Goal: Browse casually: Explore the website without a specific task or goal

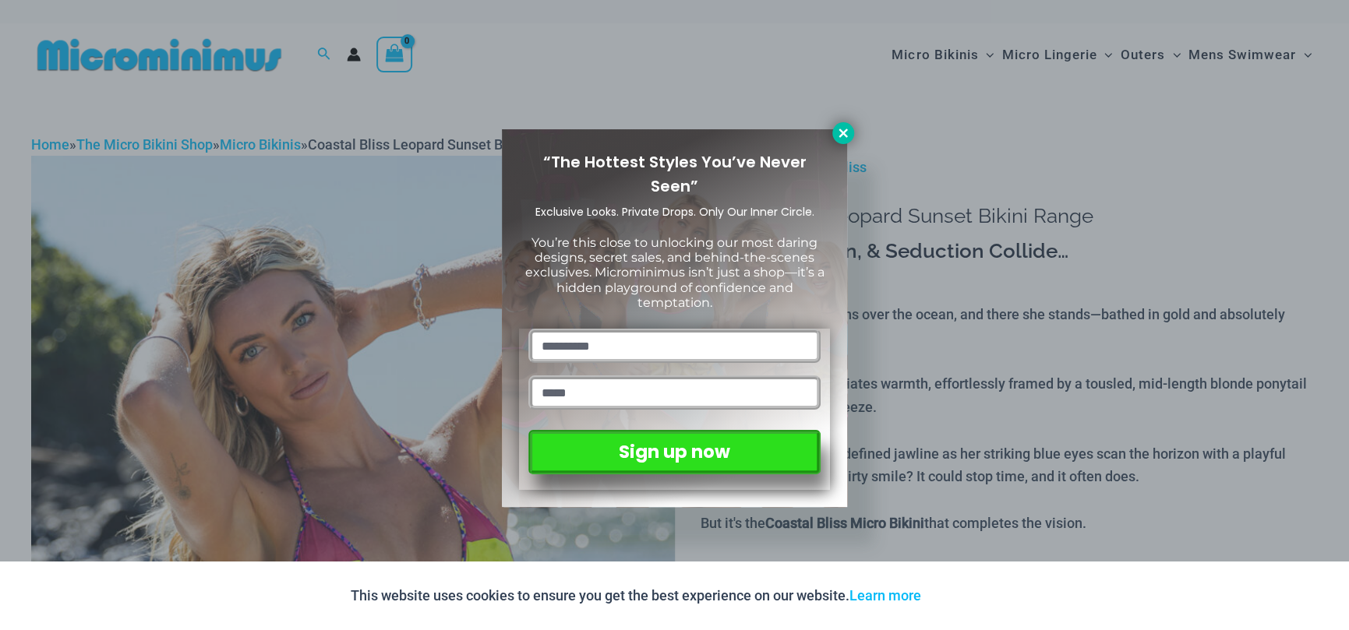
click at [843, 129] on icon at bounding box center [843, 133] width 14 height 14
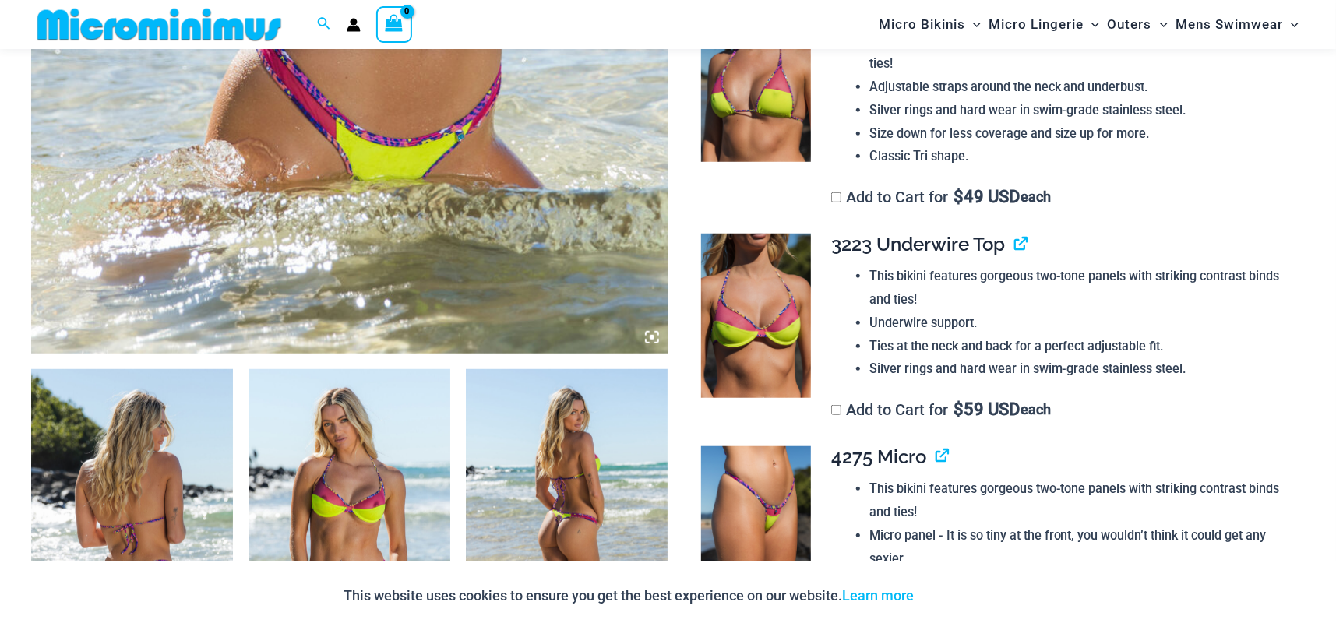
scroll to position [765, 0]
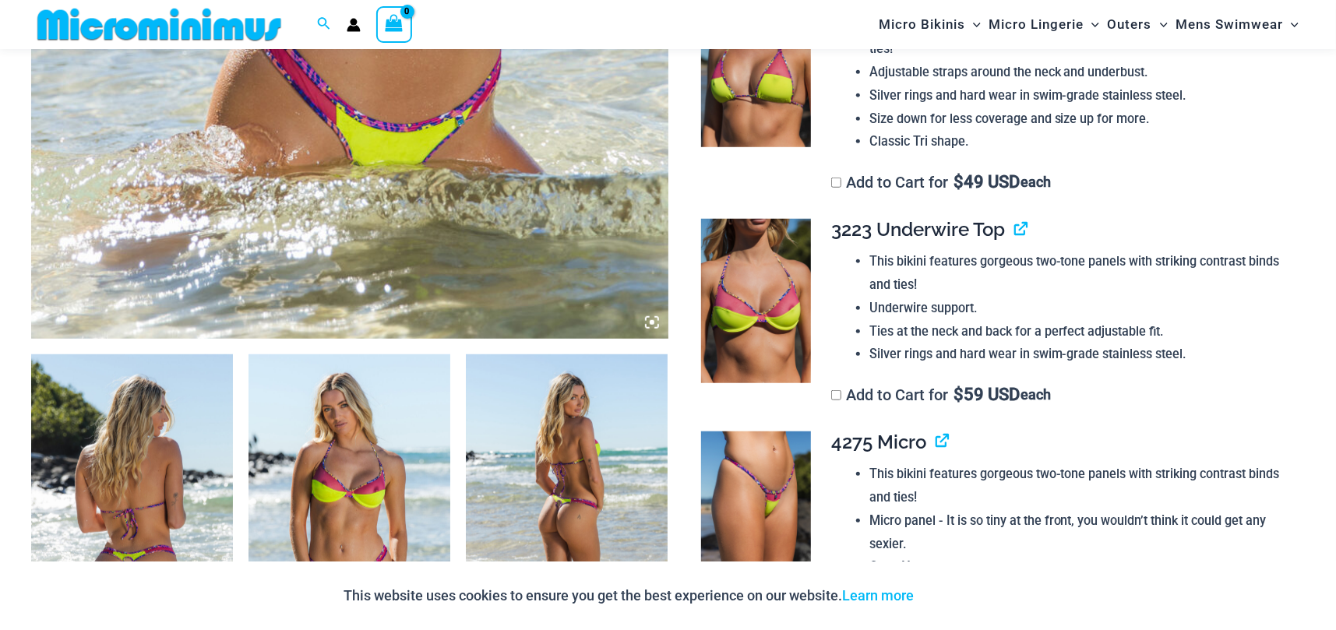
click at [333, 483] on img at bounding box center [350, 506] width 202 height 303
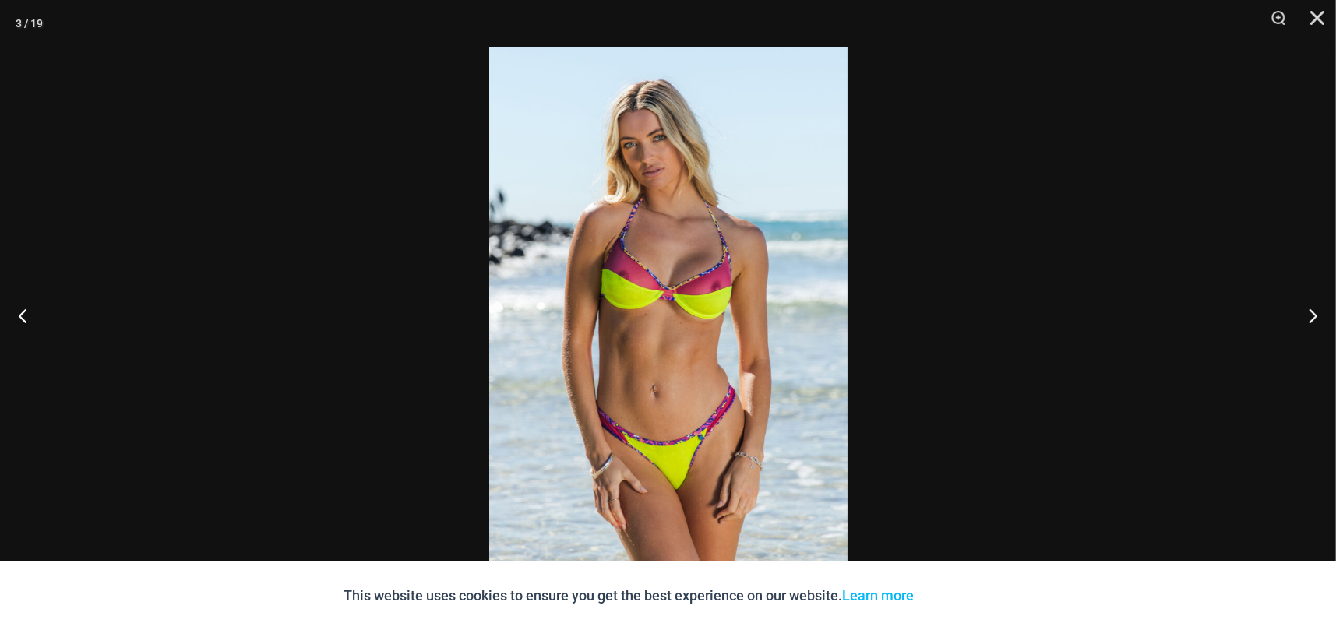
click at [695, 287] on img at bounding box center [668, 315] width 358 height 537
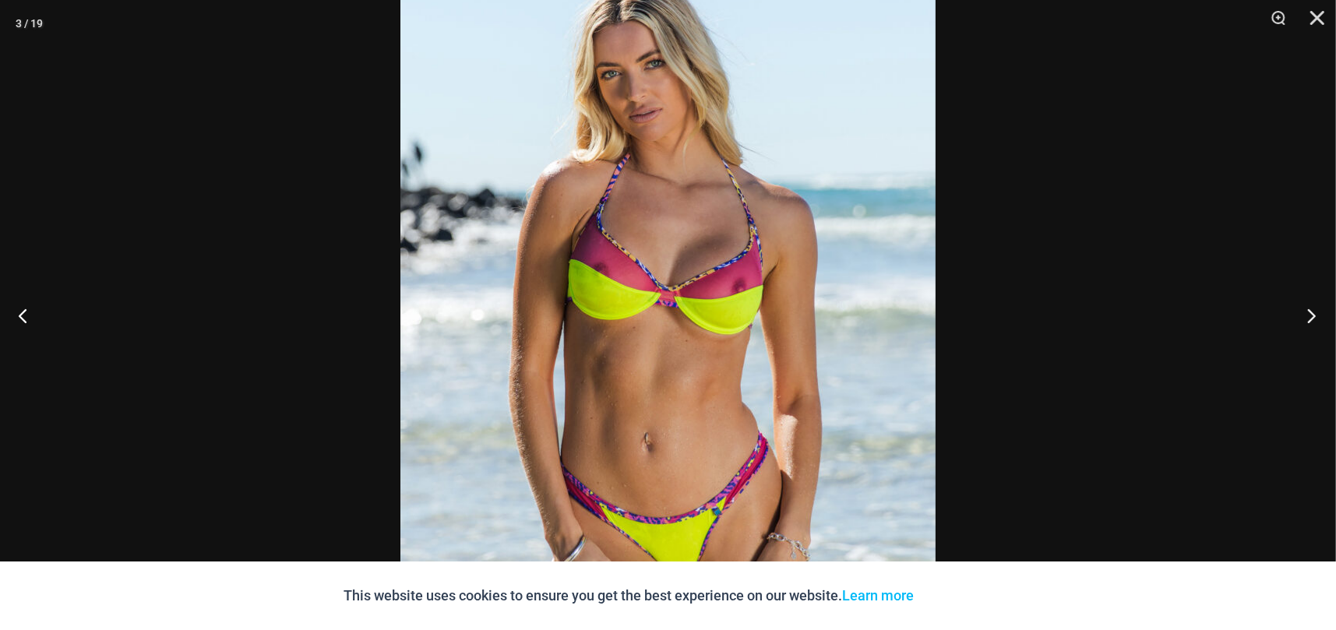
click at [1304, 316] on button "Next" at bounding box center [1307, 316] width 58 height 78
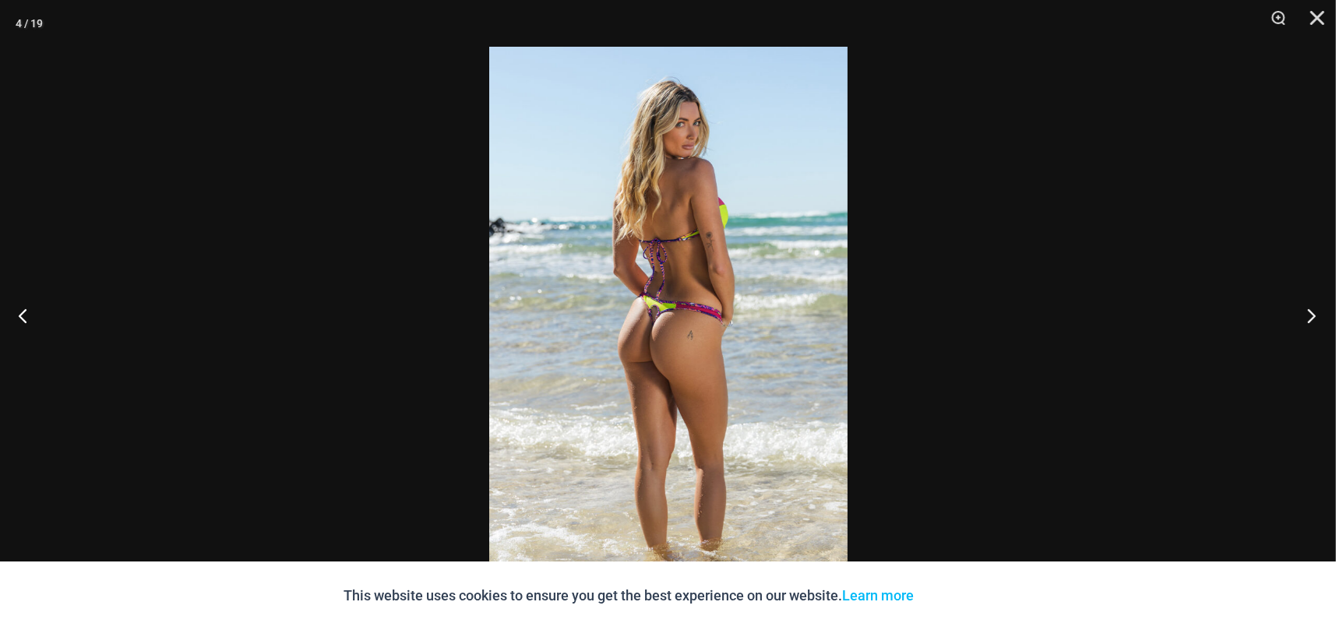
click at [1304, 316] on button "Next" at bounding box center [1307, 316] width 58 height 78
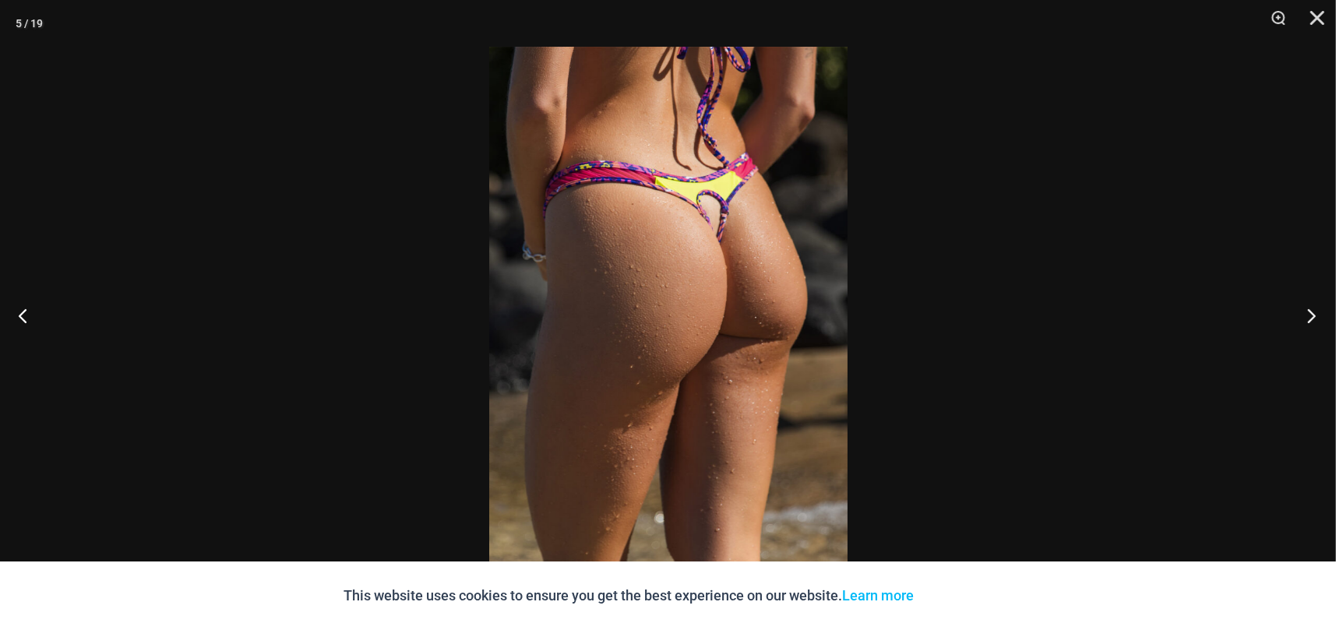
click at [1304, 316] on button "Next" at bounding box center [1307, 316] width 58 height 78
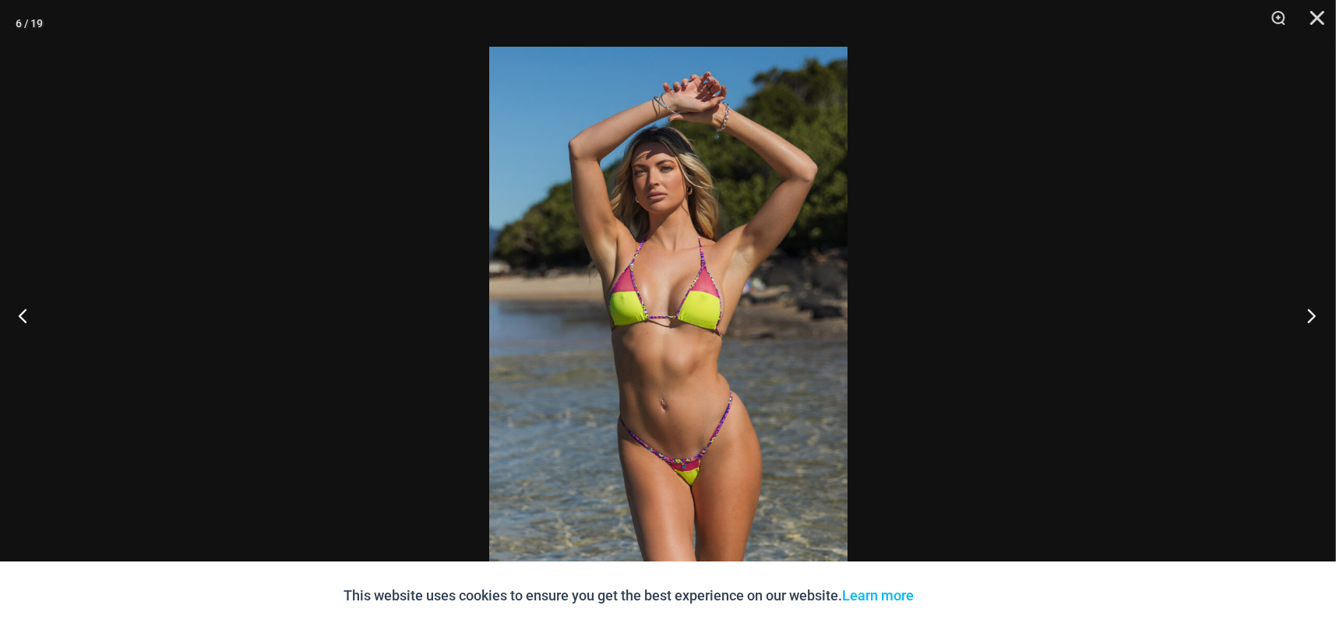
click at [1304, 316] on button "Next" at bounding box center [1307, 316] width 58 height 78
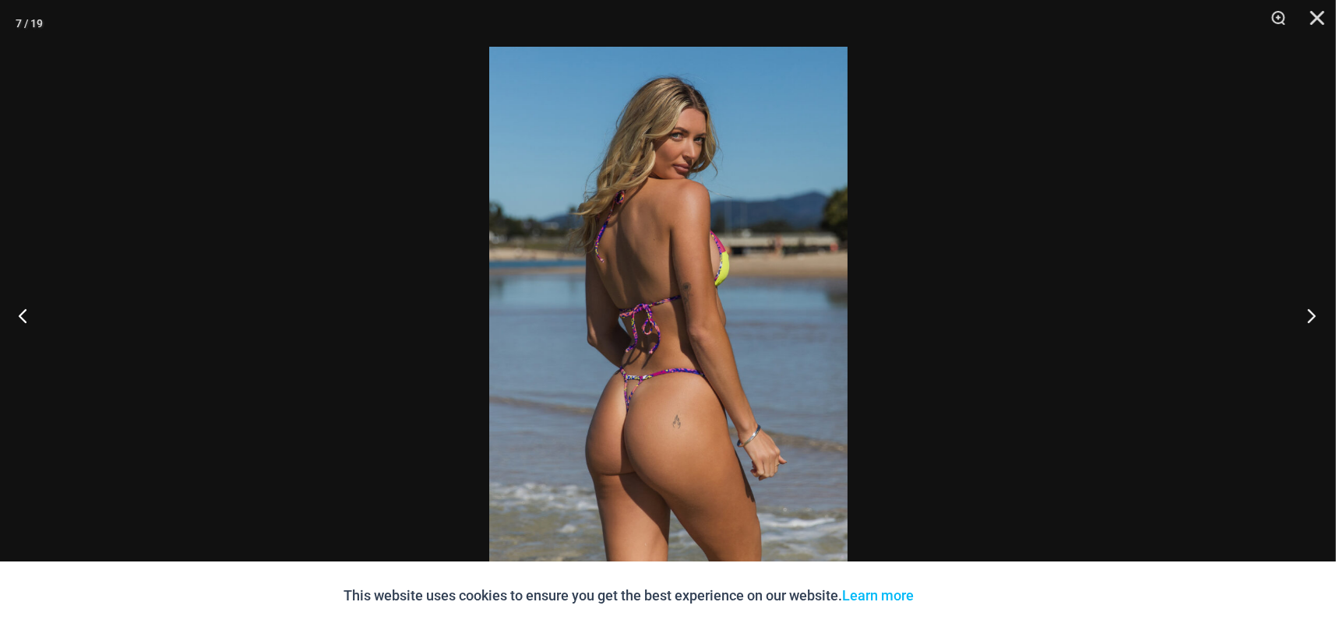
click at [1304, 316] on button "Next" at bounding box center [1307, 316] width 58 height 78
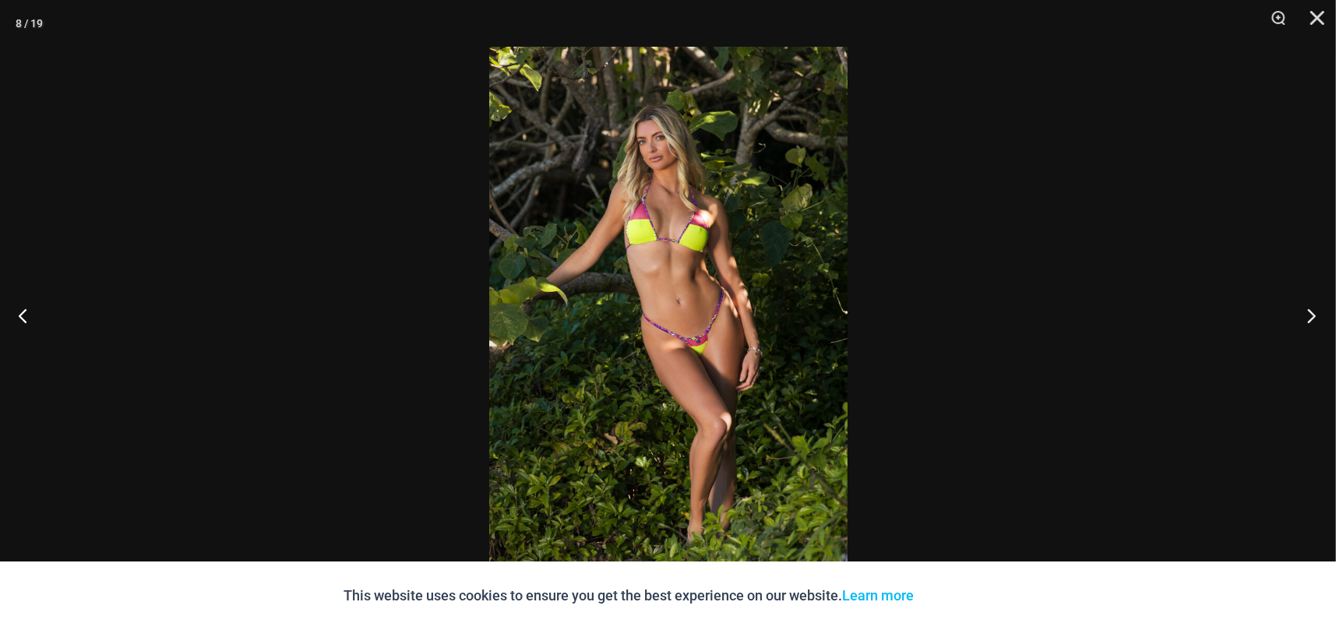
click at [1304, 316] on button "Next" at bounding box center [1307, 316] width 58 height 78
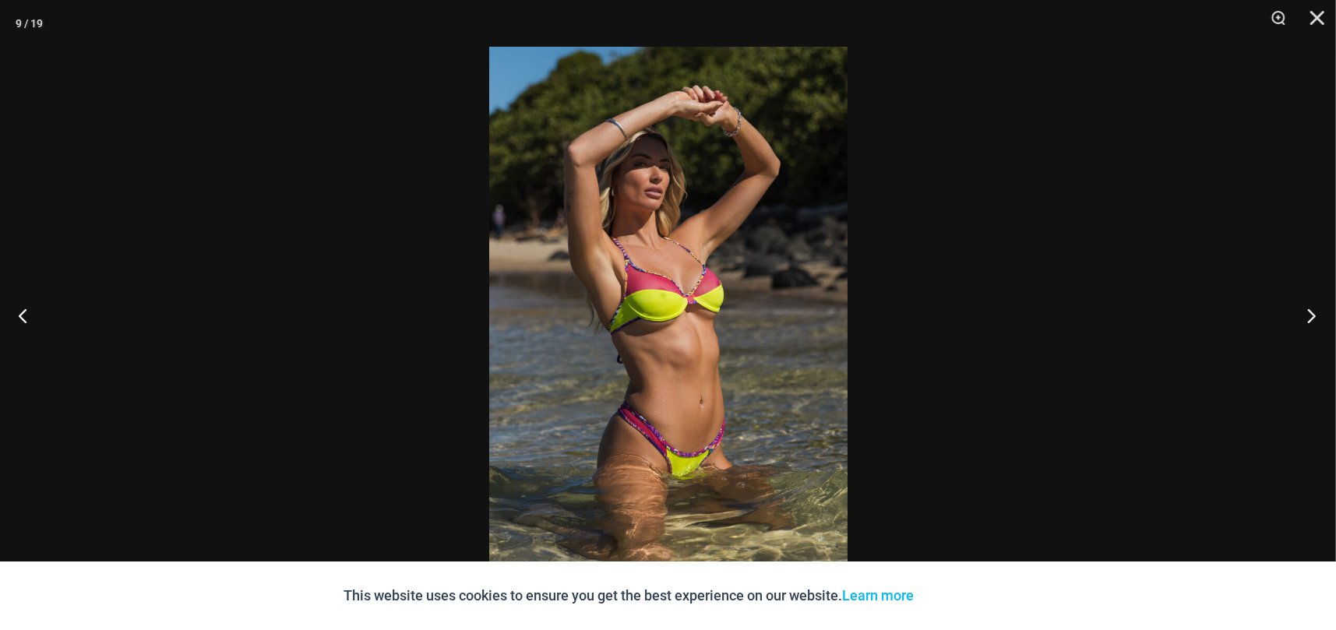
click at [1304, 316] on button "Next" at bounding box center [1307, 316] width 58 height 78
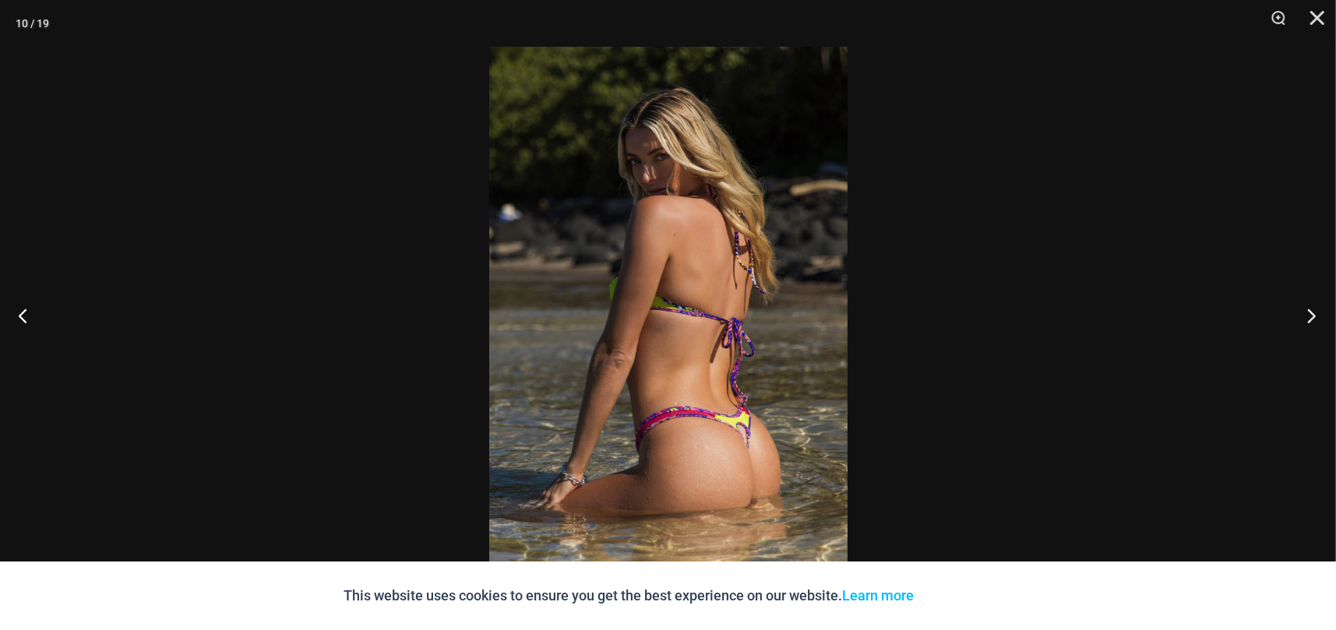
click at [1304, 316] on button "Next" at bounding box center [1307, 316] width 58 height 78
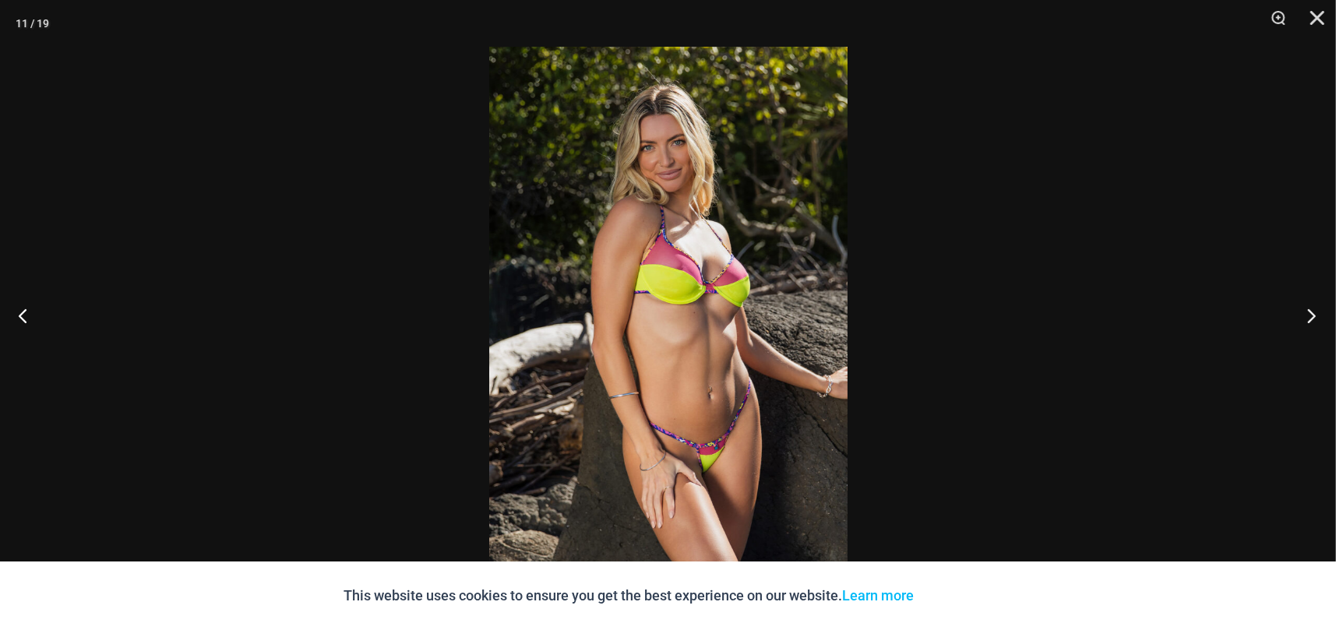
click at [1304, 316] on button "Next" at bounding box center [1307, 316] width 58 height 78
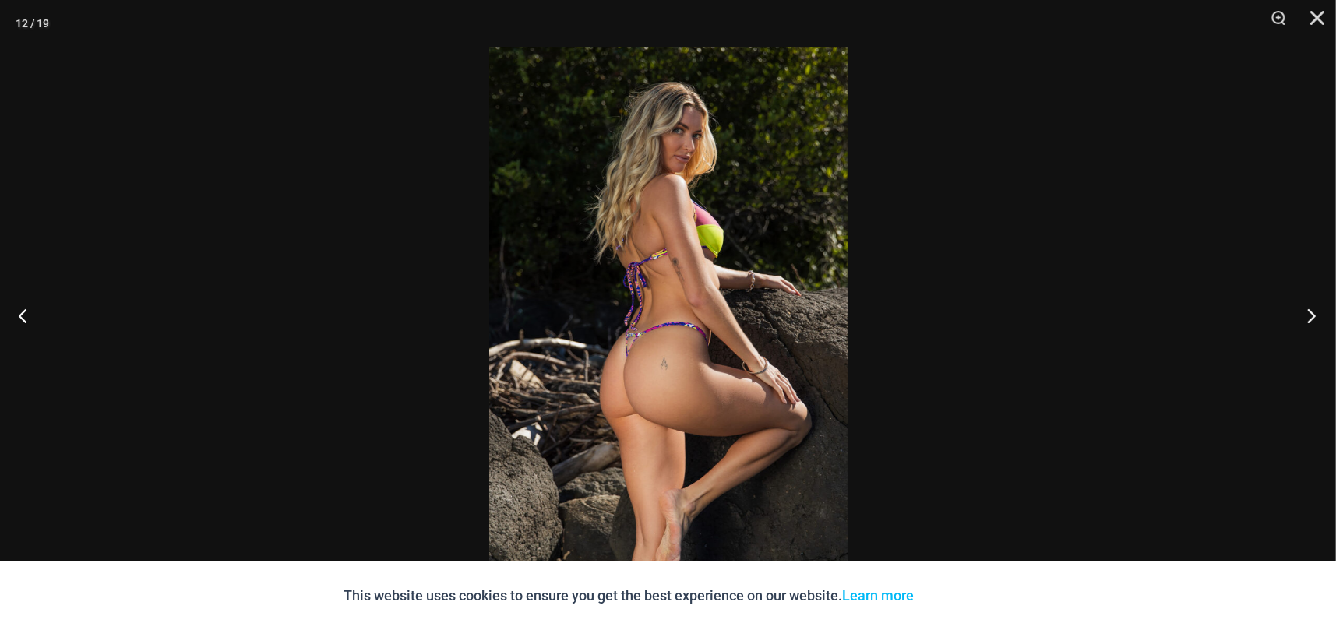
click at [1304, 316] on button "Next" at bounding box center [1307, 316] width 58 height 78
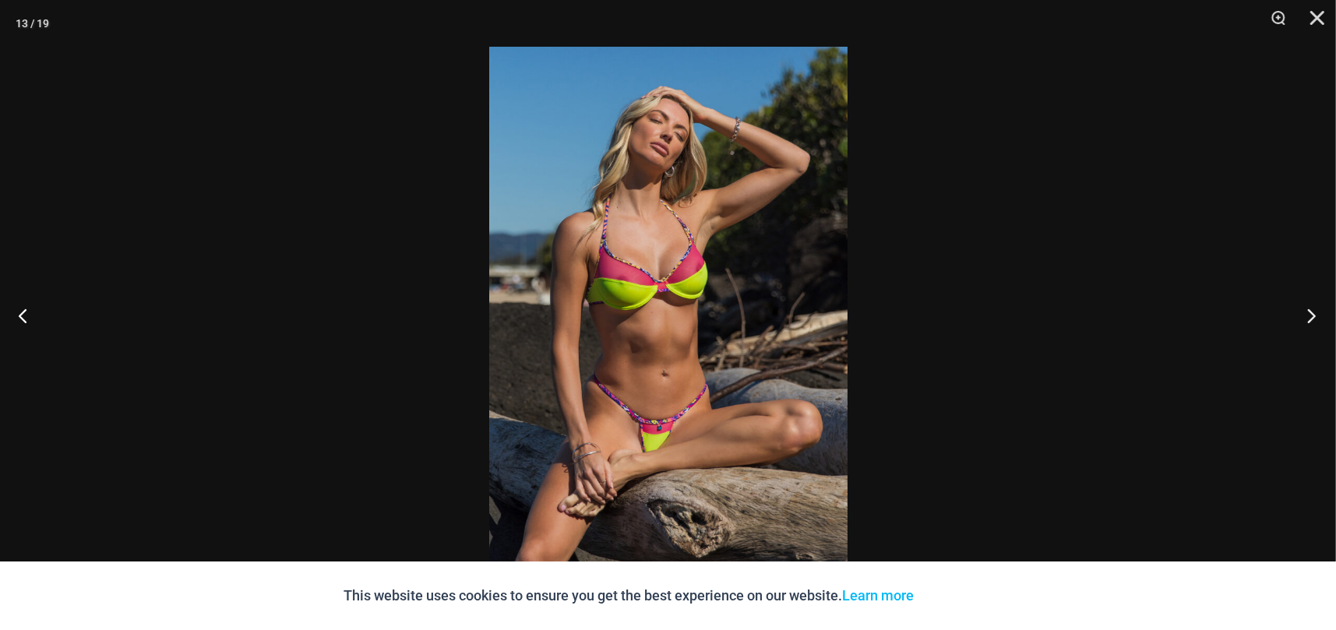
click at [1304, 316] on button "Next" at bounding box center [1307, 316] width 58 height 78
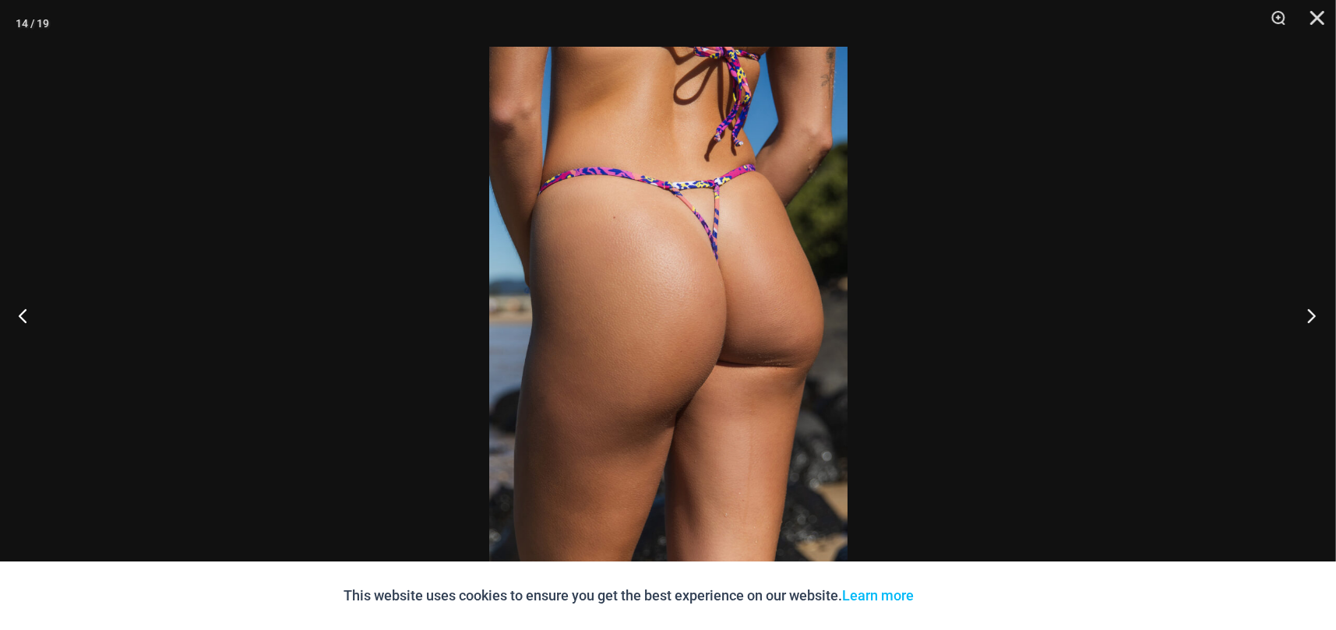
click at [1304, 316] on button "Next" at bounding box center [1307, 316] width 58 height 78
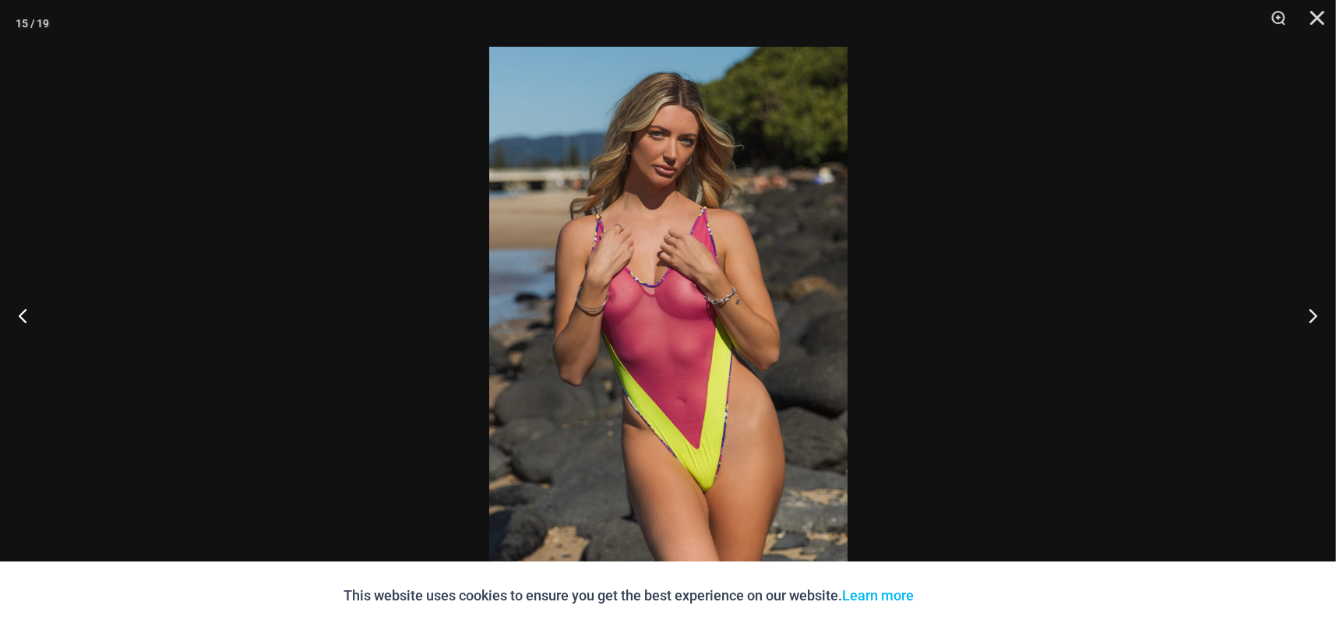
click at [779, 367] on img at bounding box center [668, 315] width 358 height 537
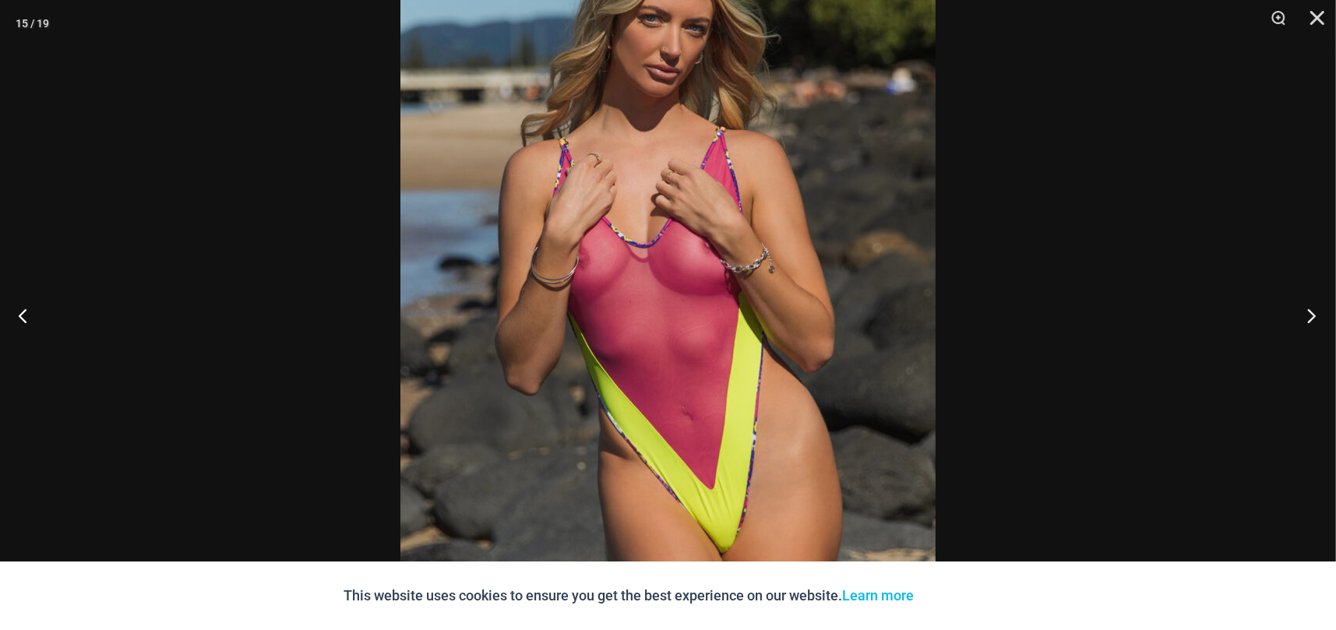
click at [1314, 330] on button "Next" at bounding box center [1307, 316] width 58 height 78
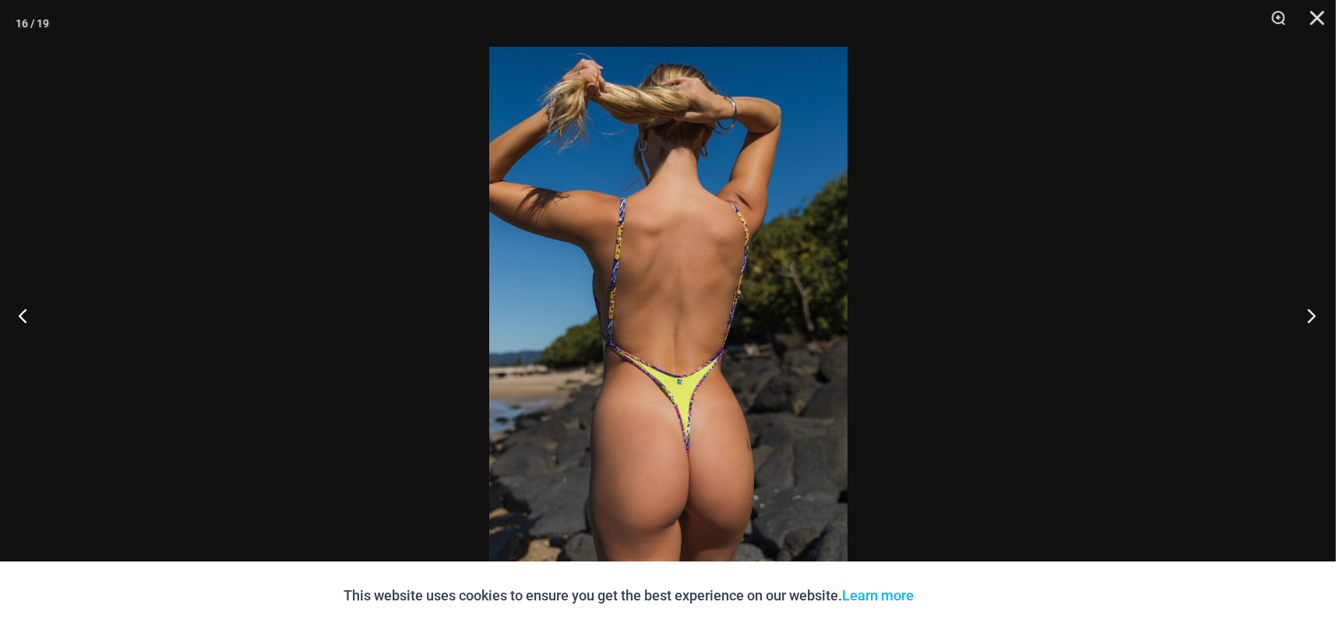
click at [1314, 330] on button "Next" at bounding box center [1307, 316] width 58 height 78
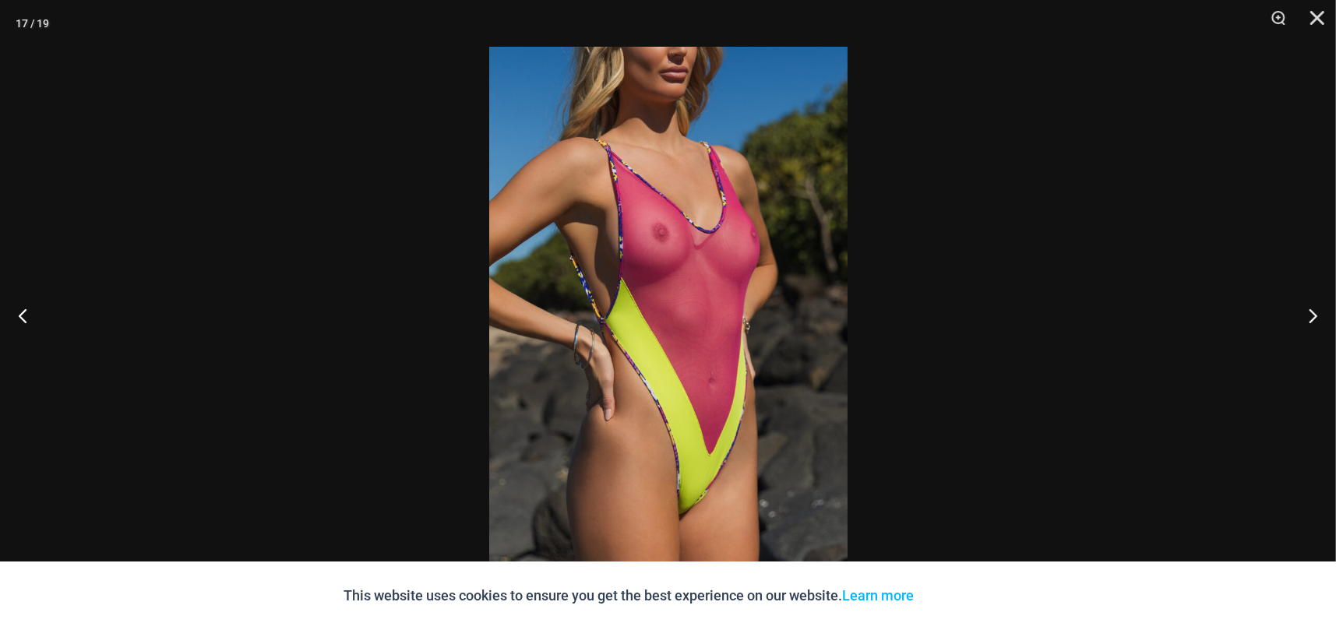
click at [662, 337] on img at bounding box center [668, 315] width 358 height 537
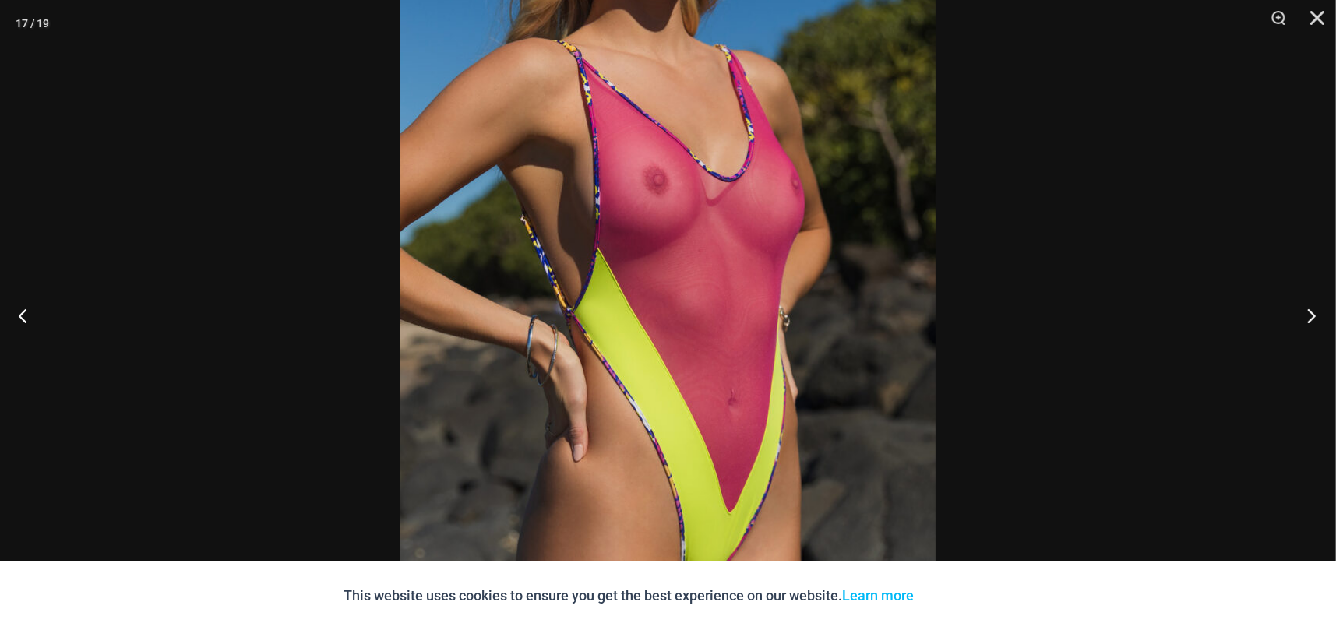
click at [1305, 311] on button "Next" at bounding box center [1307, 316] width 58 height 78
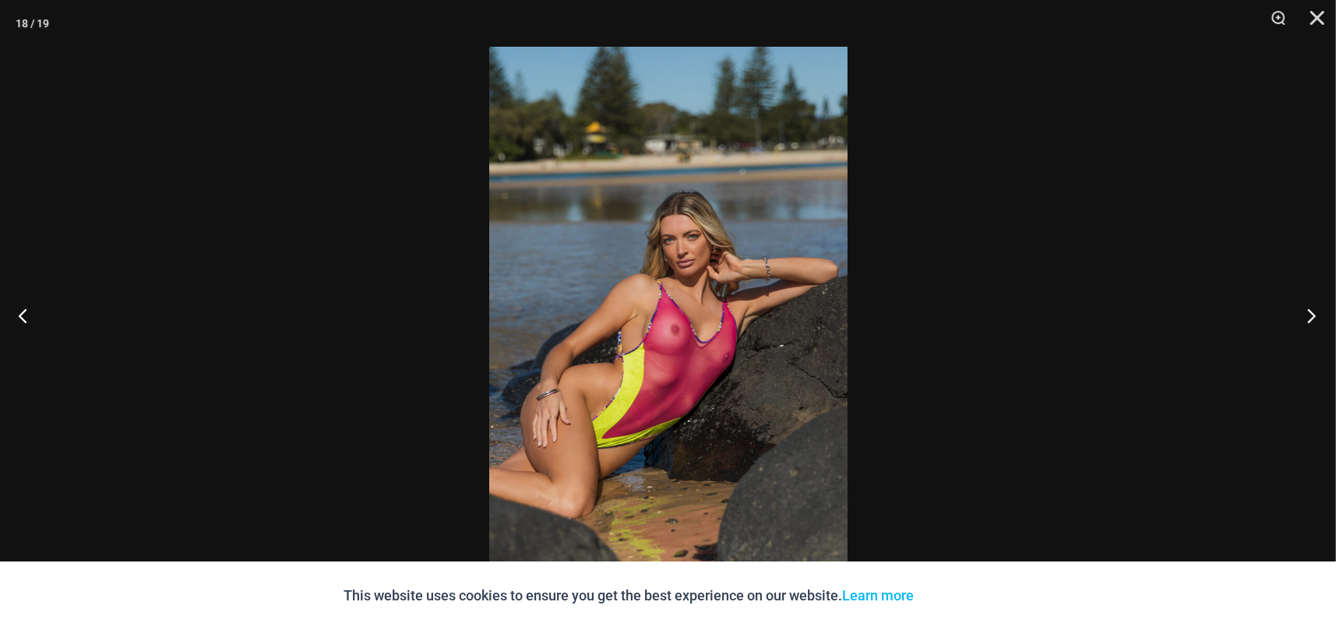
click at [1305, 311] on button "Next" at bounding box center [1307, 316] width 58 height 78
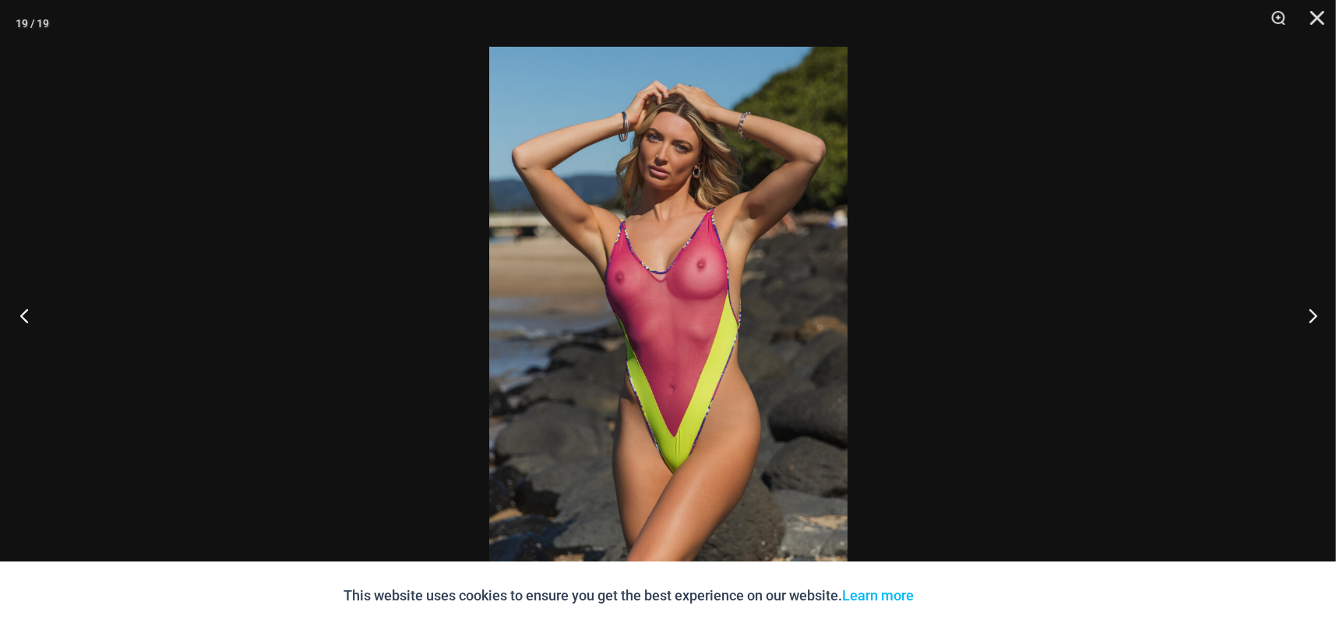
click at [27, 325] on button "Previous" at bounding box center [29, 316] width 58 height 78
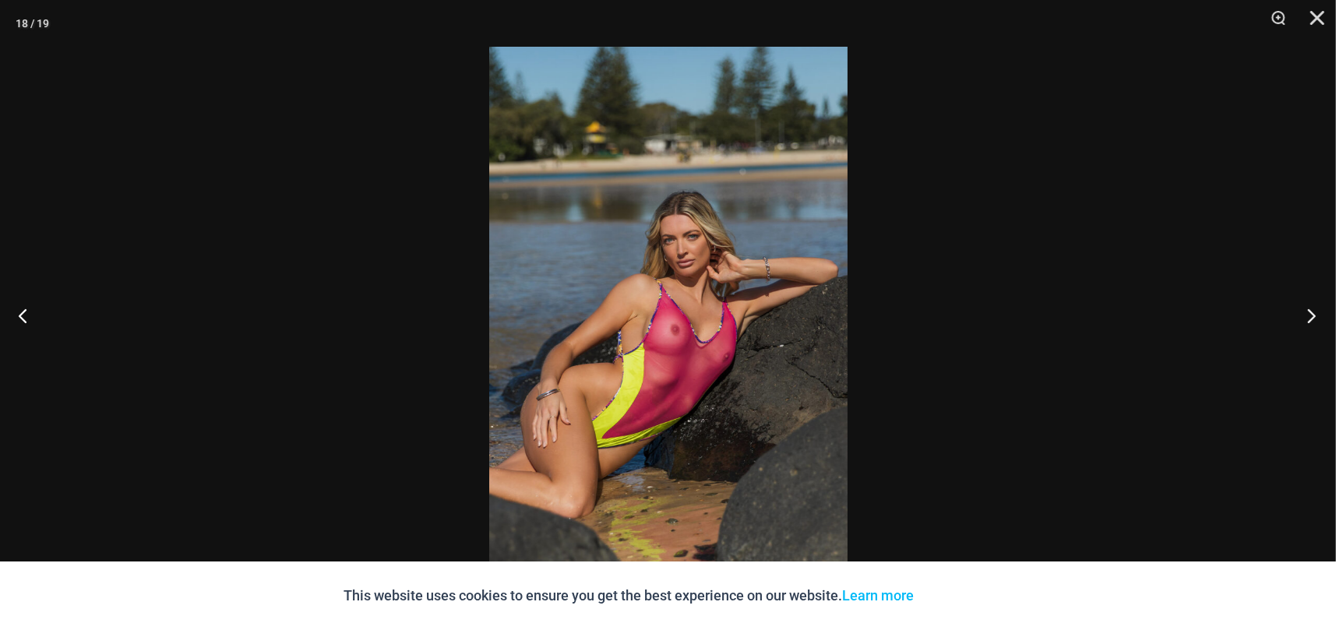
click at [1317, 312] on button "Next" at bounding box center [1307, 316] width 58 height 78
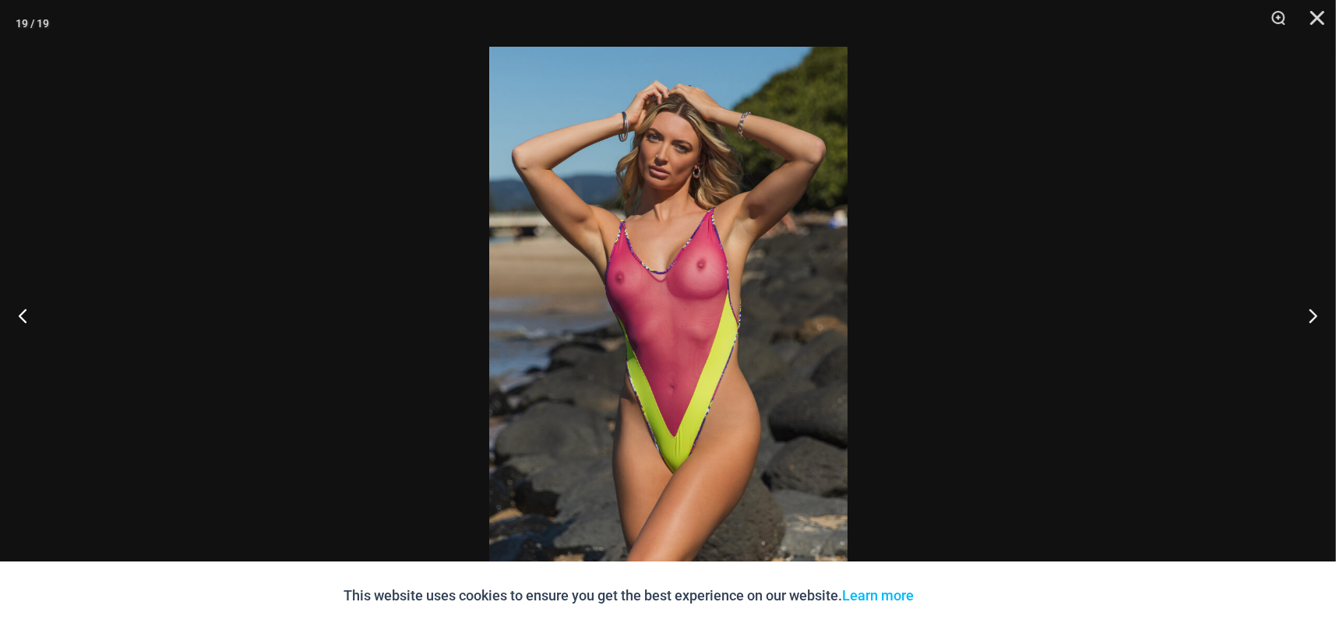
click at [614, 309] on img at bounding box center [668, 315] width 358 height 537
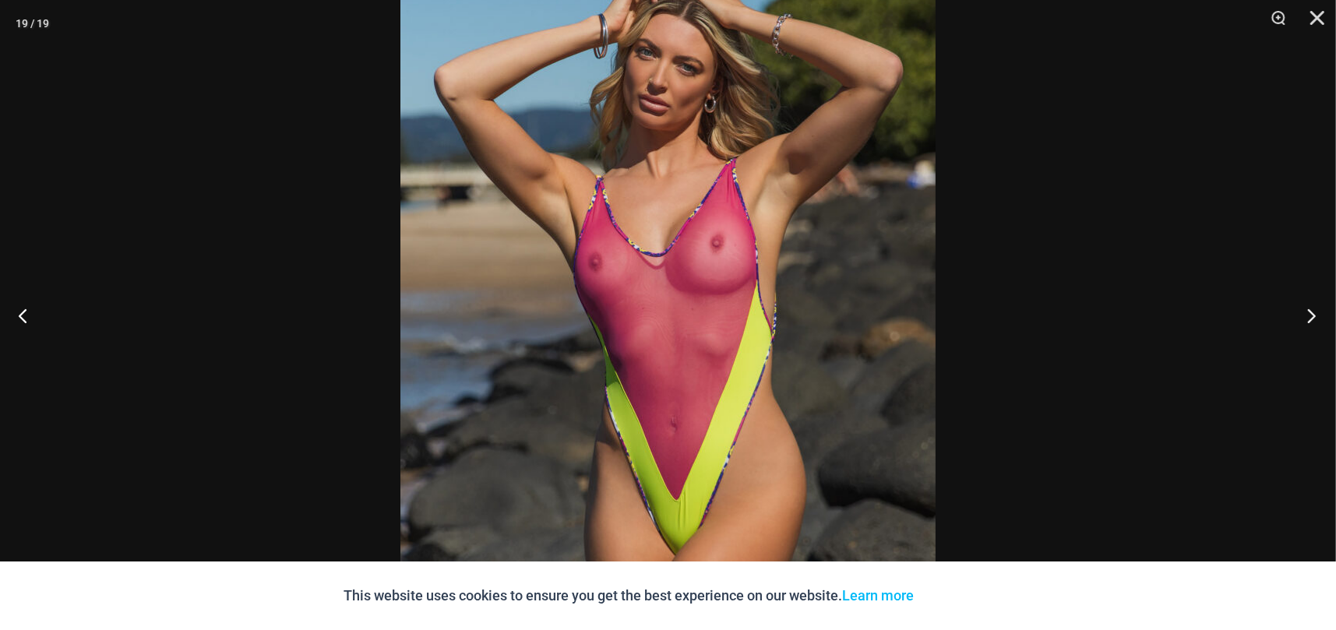
click at [1307, 306] on button "Next" at bounding box center [1307, 316] width 58 height 78
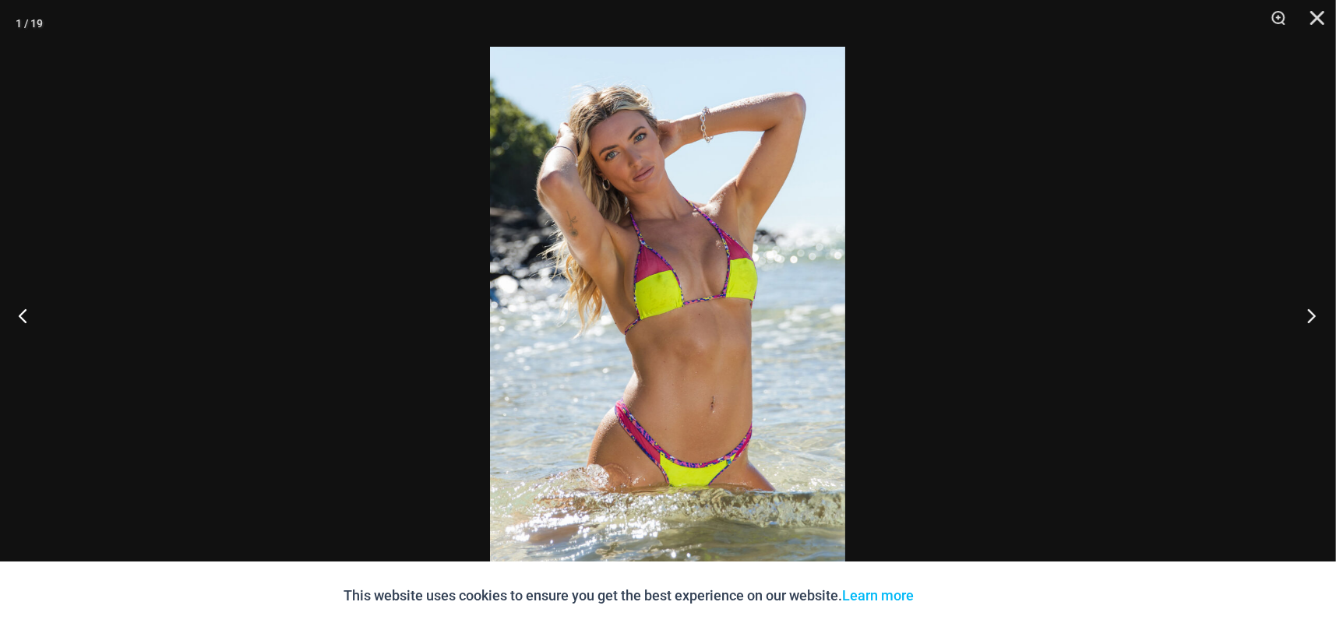
click at [1307, 306] on button "Next" at bounding box center [1307, 316] width 58 height 78
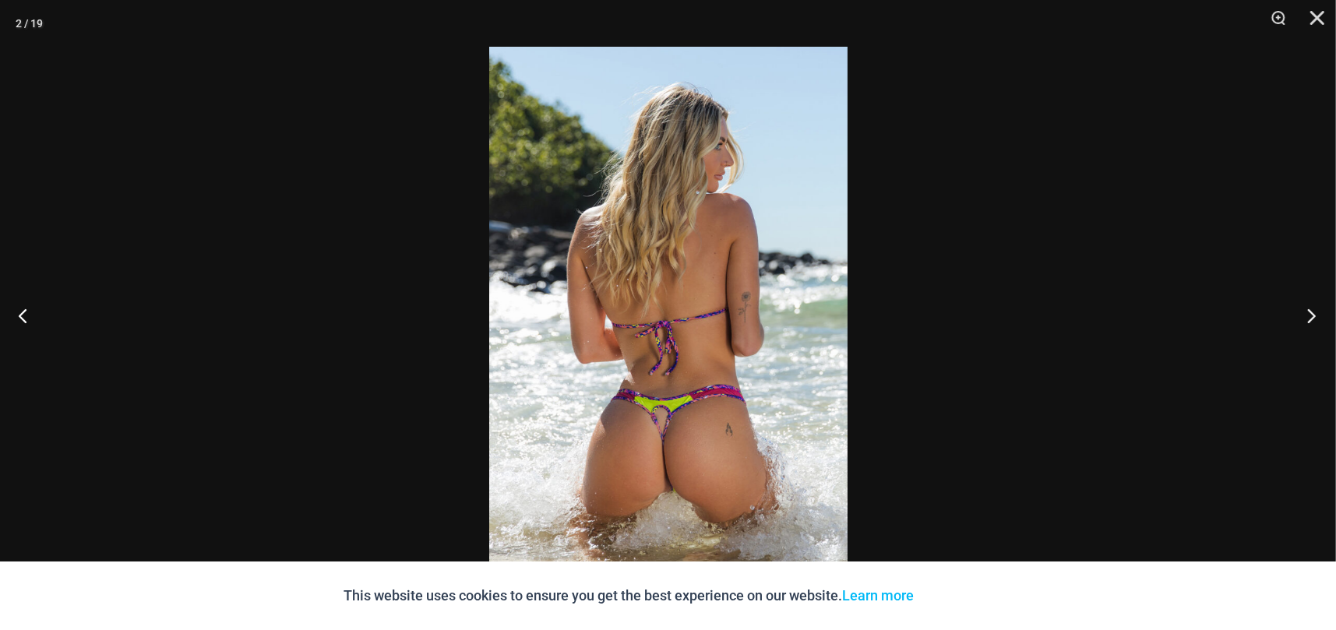
click at [1307, 306] on button "Next" at bounding box center [1307, 316] width 58 height 78
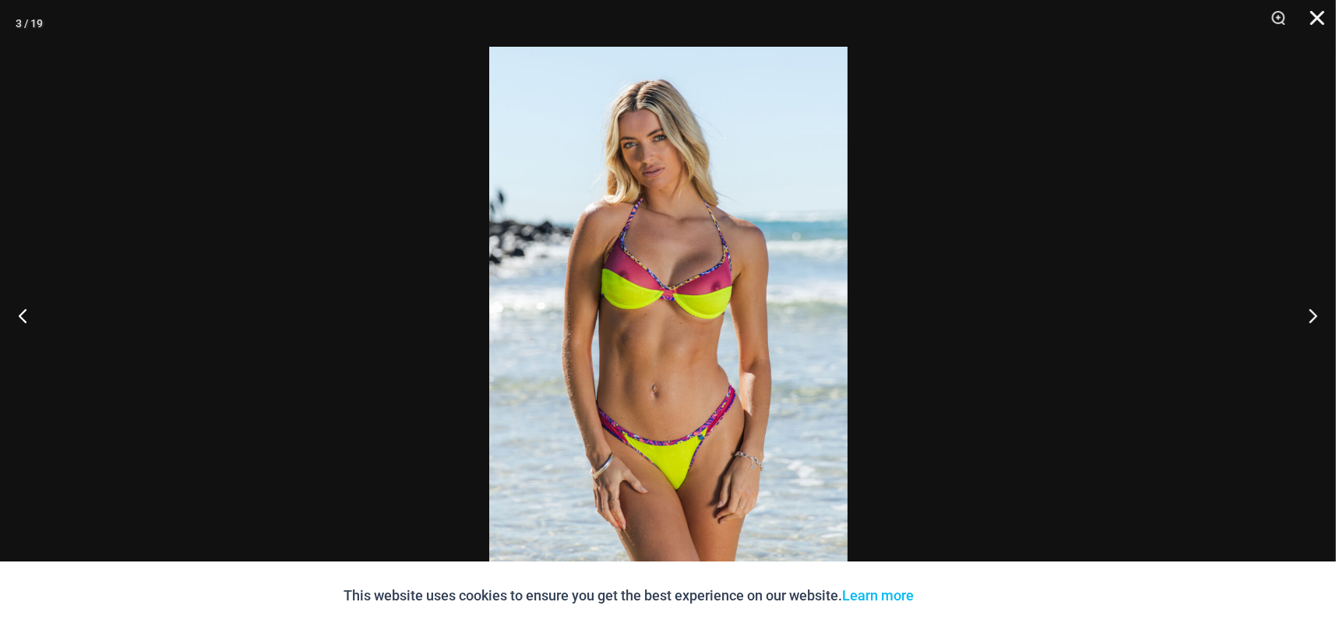
click at [1315, 19] on button "Close" at bounding box center [1312, 23] width 39 height 47
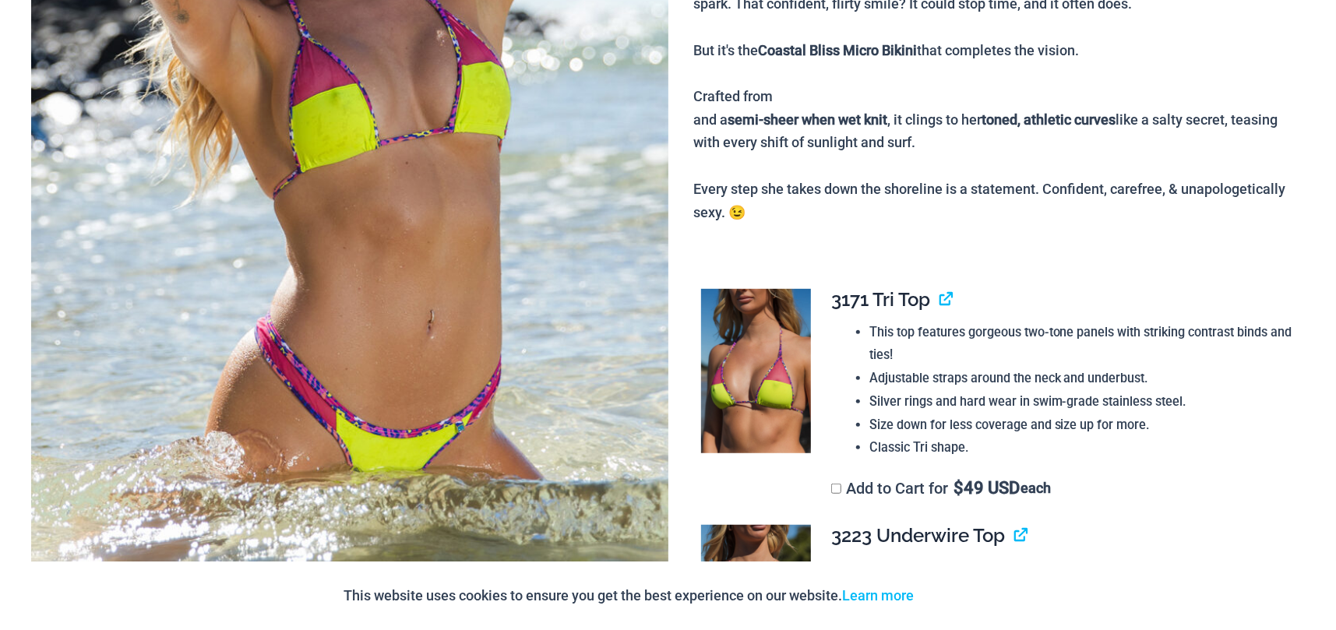
scroll to position [0, 0]
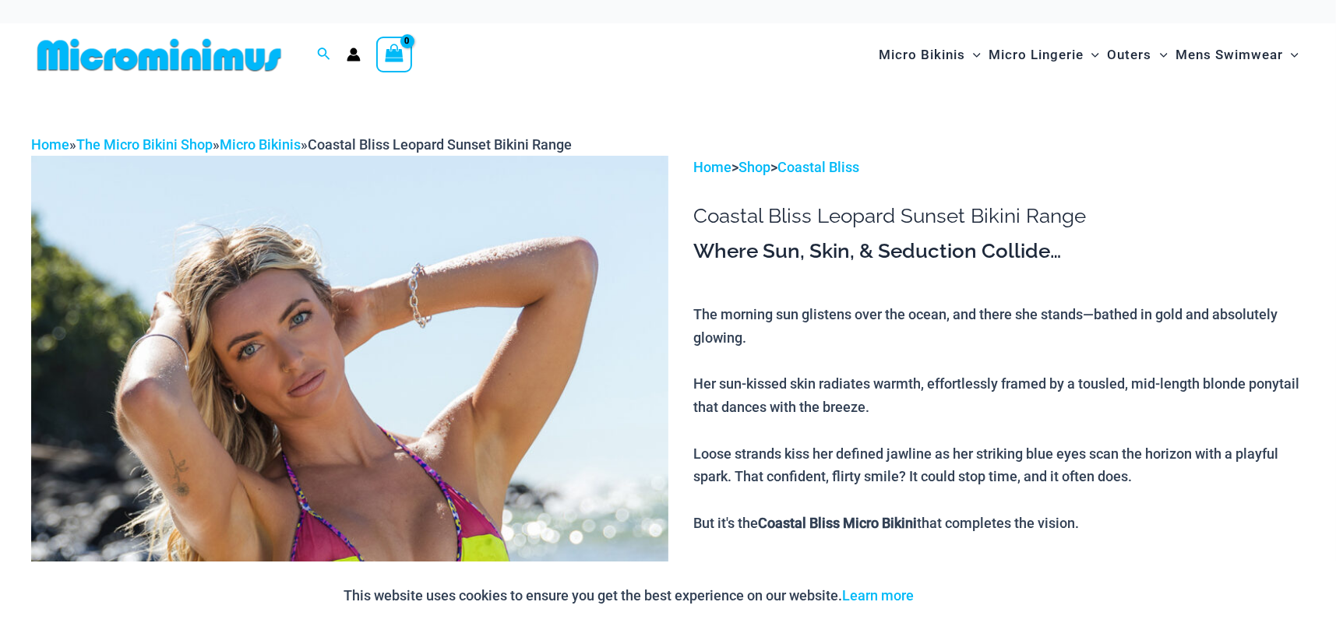
click at [168, 59] on img at bounding box center [159, 54] width 256 height 35
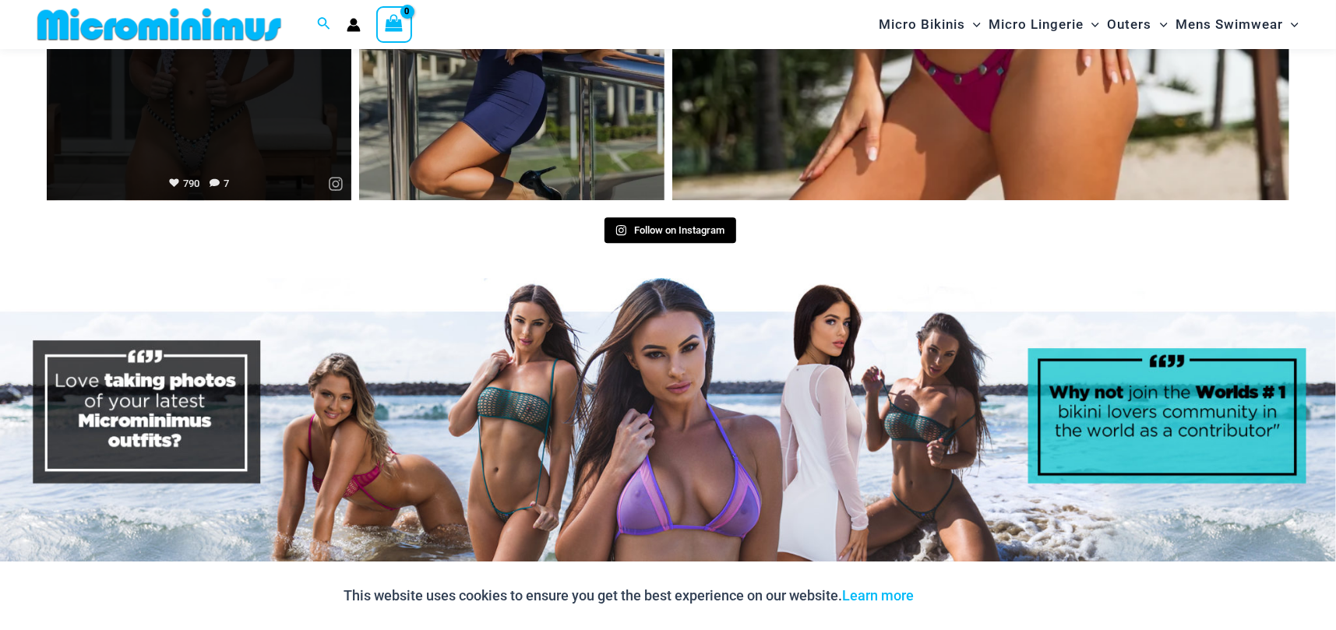
scroll to position [7517, 0]
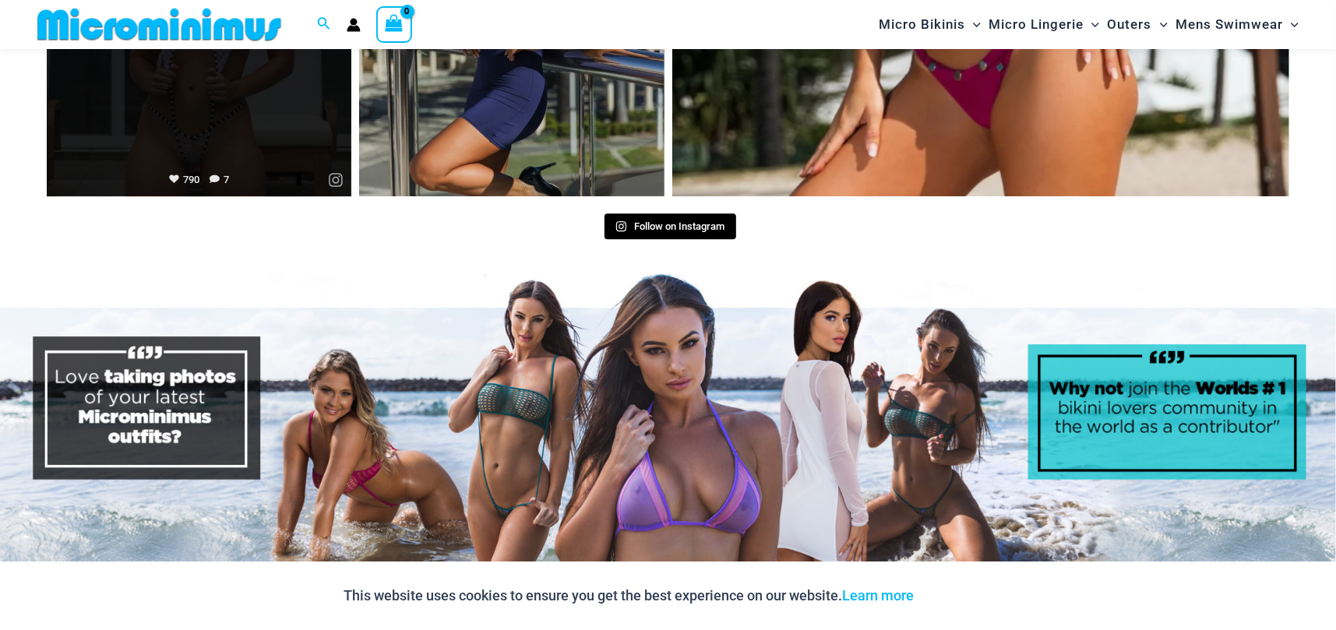
click at [194, 136] on link "Open" at bounding box center [199, 43] width 305 height 305
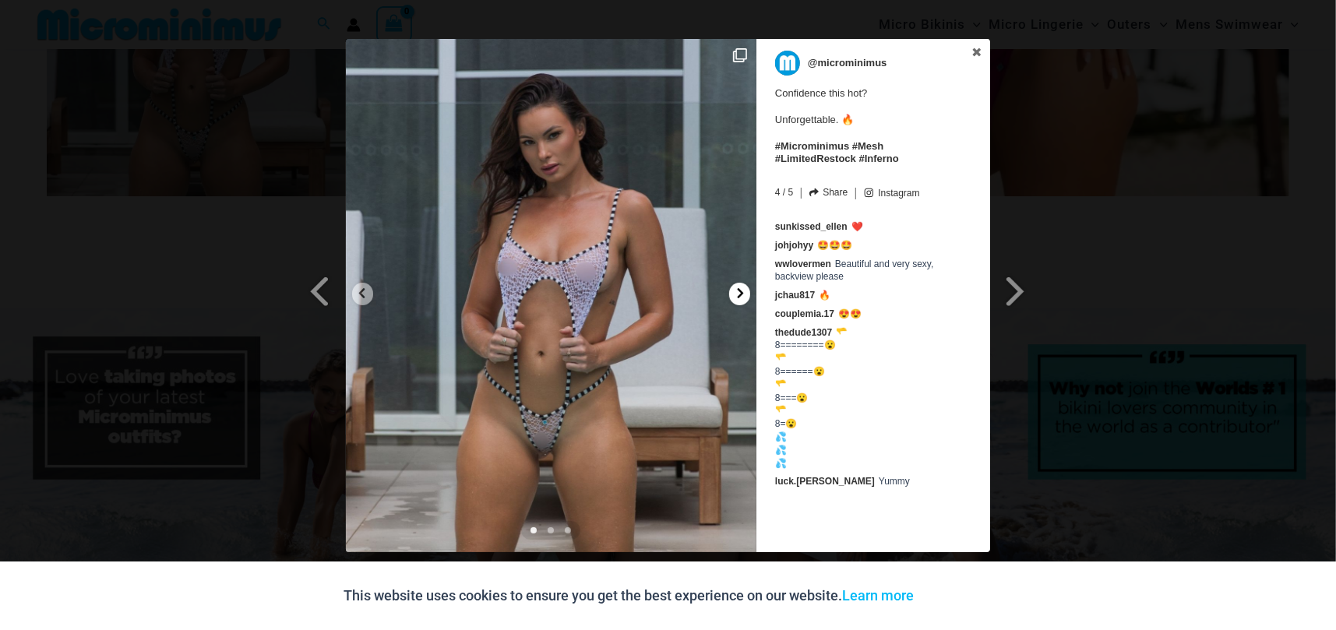
click at [735, 295] on icon at bounding box center [741, 294] width 12 height 12
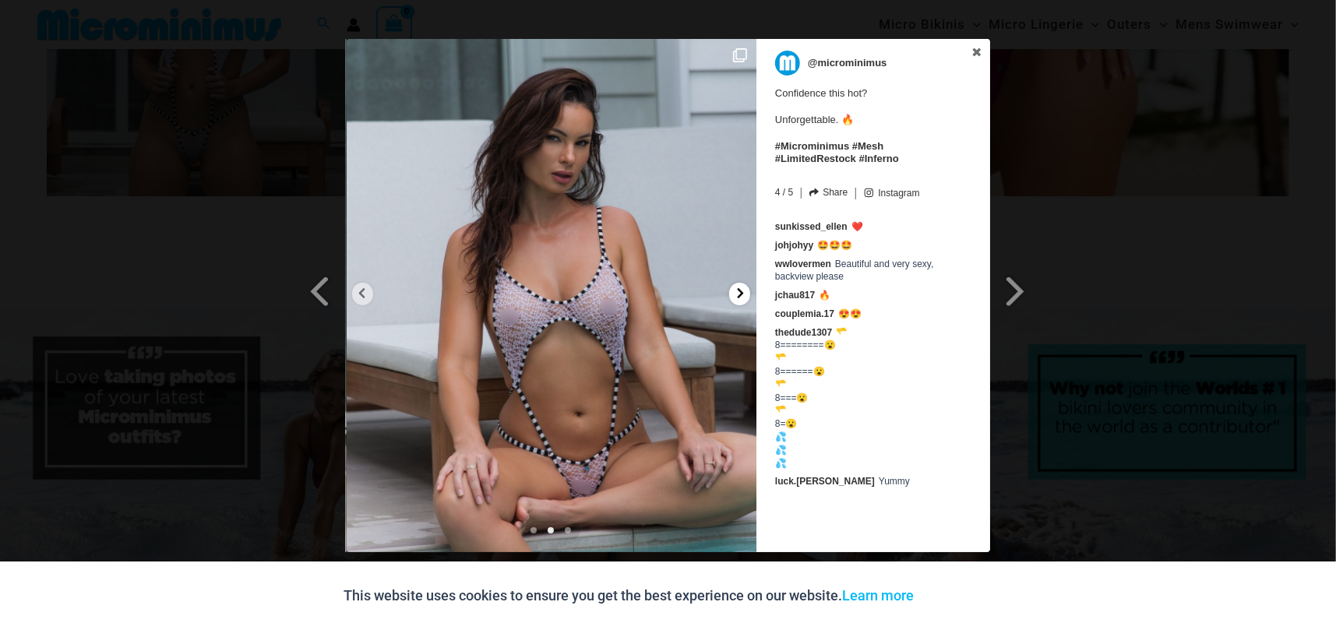
click at [735, 295] on icon at bounding box center [741, 294] width 12 height 12
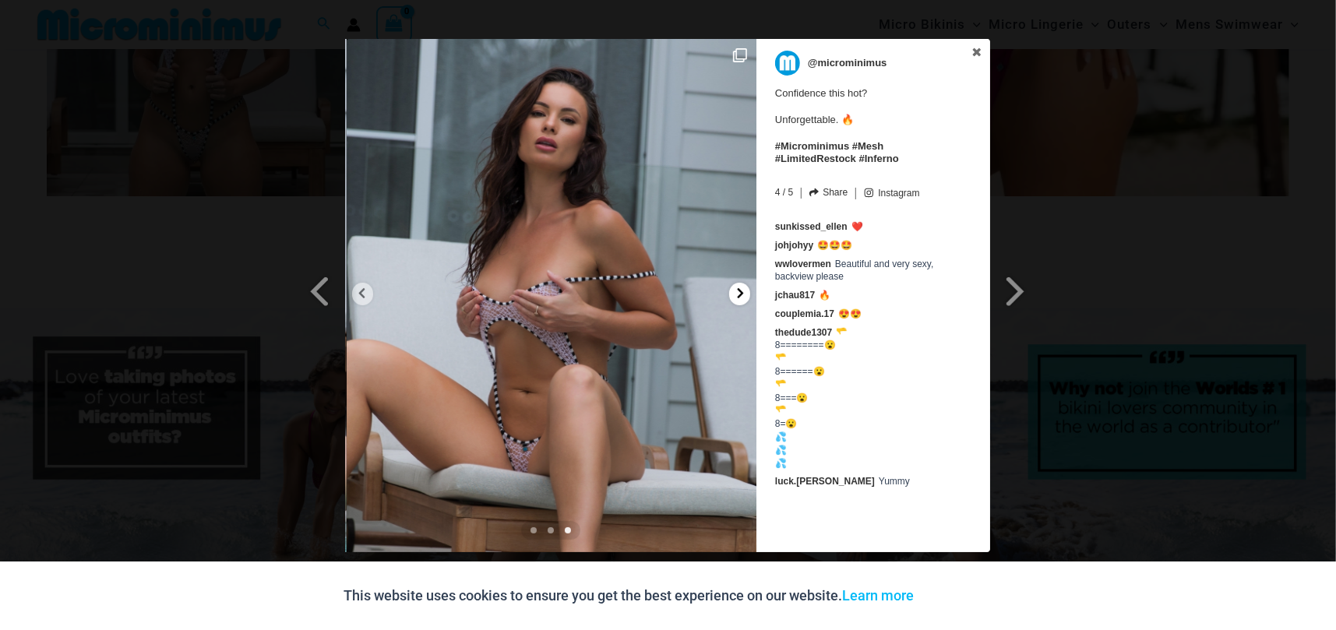
click at [735, 295] on icon at bounding box center [741, 294] width 12 height 12
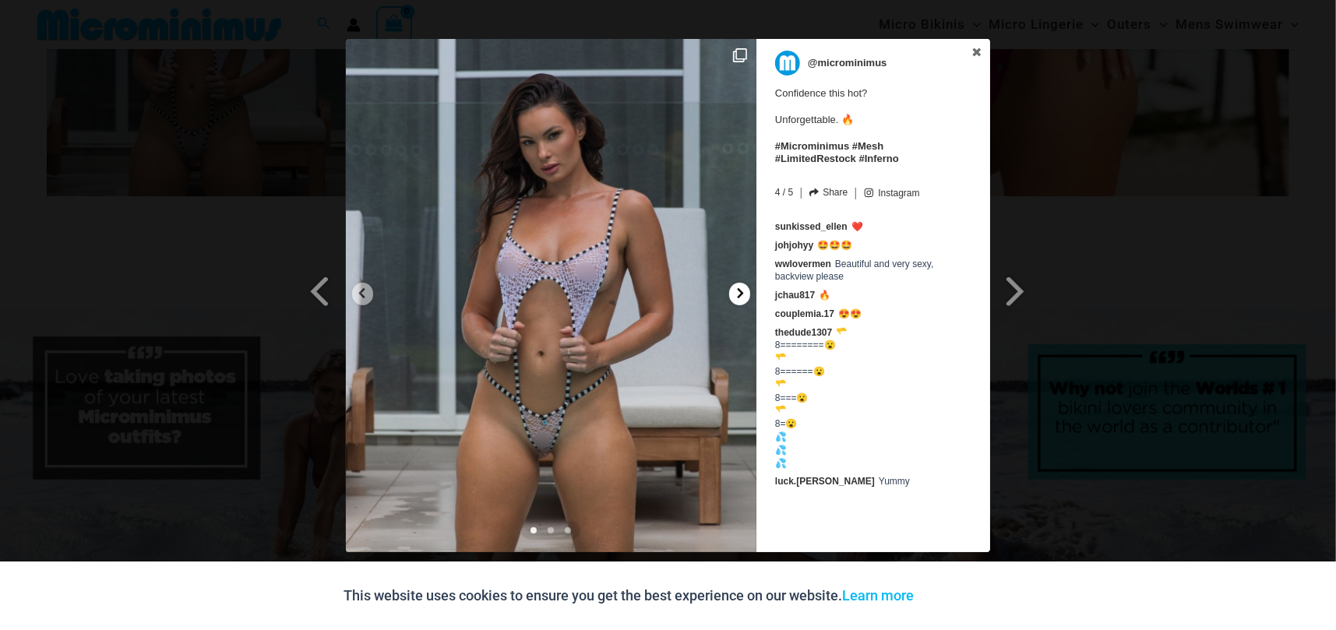
click at [736, 295] on icon at bounding box center [741, 294] width 12 height 12
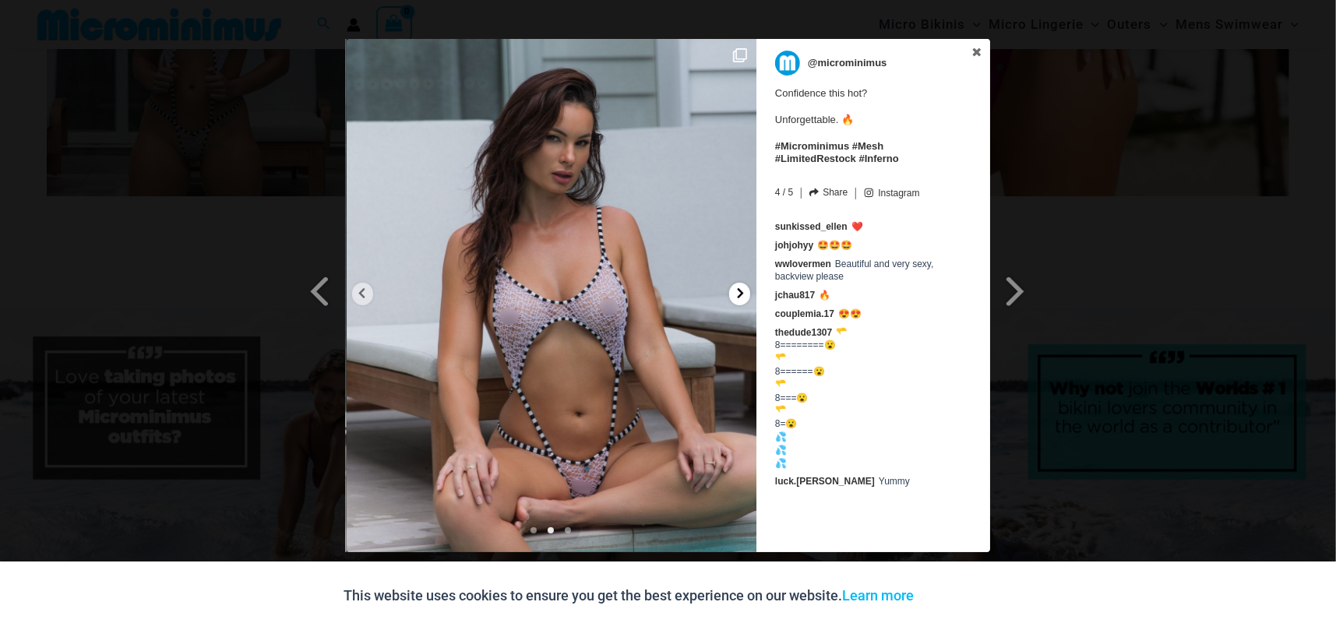
click at [736, 295] on icon at bounding box center [741, 294] width 12 height 12
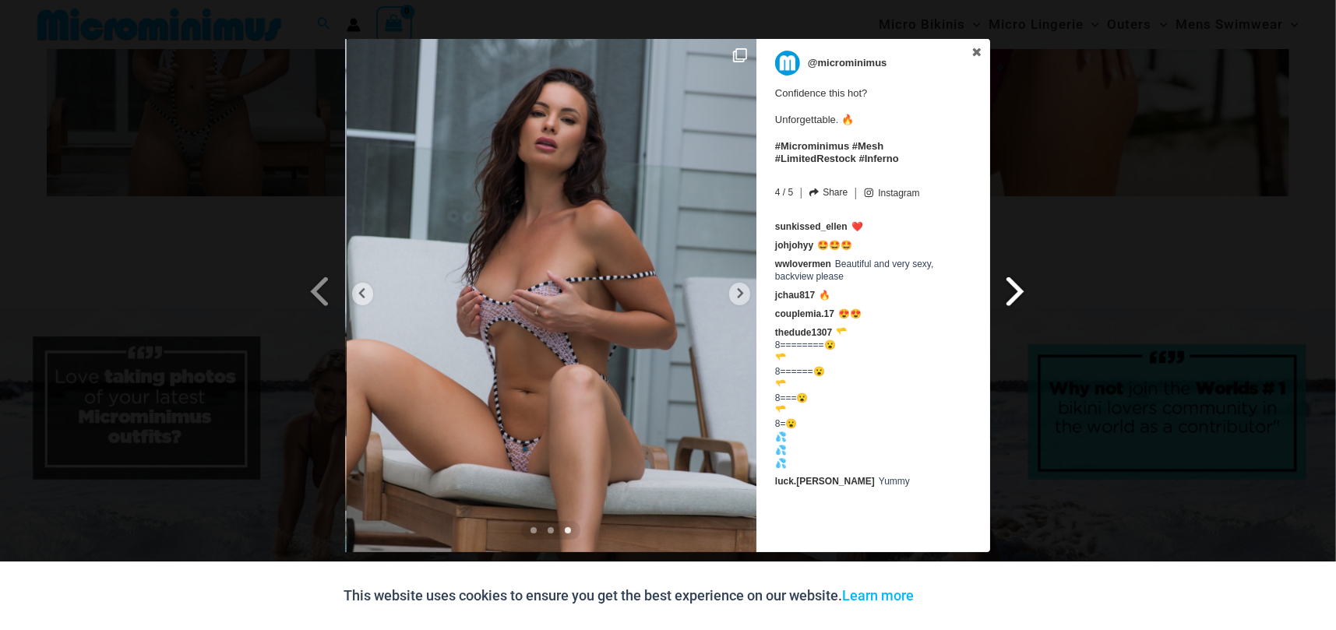
click at [1018, 285] on span at bounding box center [1016, 290] width 26 height 35
